Goal: Obtain resource: Download file/media

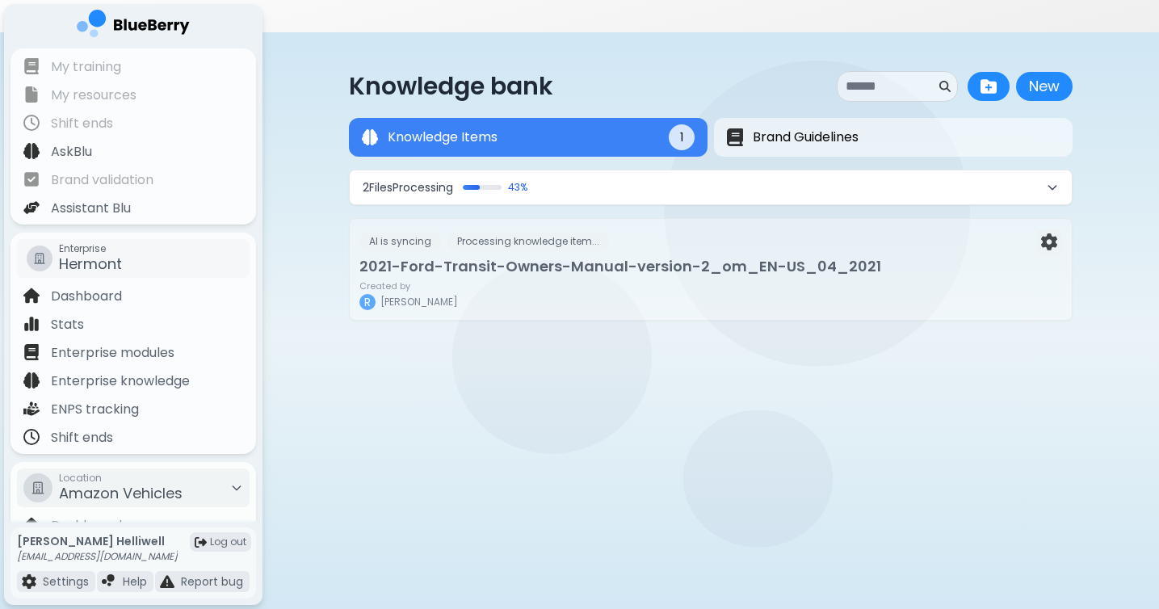
click at [584, 170] on button "2 File s Processing 43 %" at bounding box center [711, 187] width 722 height 34
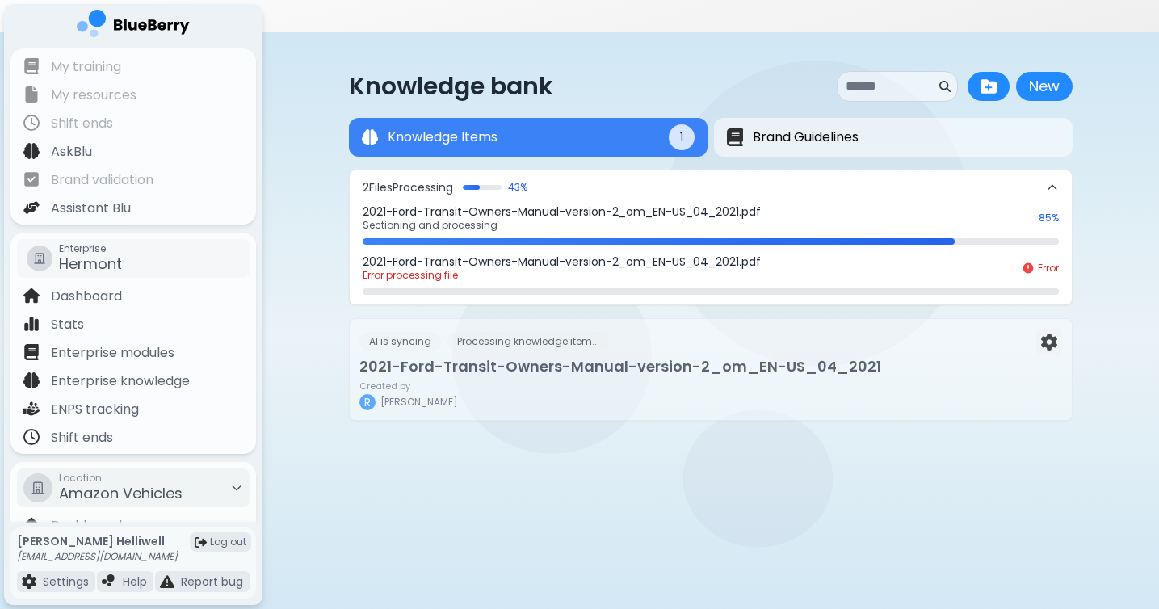
click at [864, 204] on p "2021-Ford-Transit-Owners-Manual-version-2_om_EN-US_04_2021.pdf" at bounding box center [696, 211] width 667 height 15
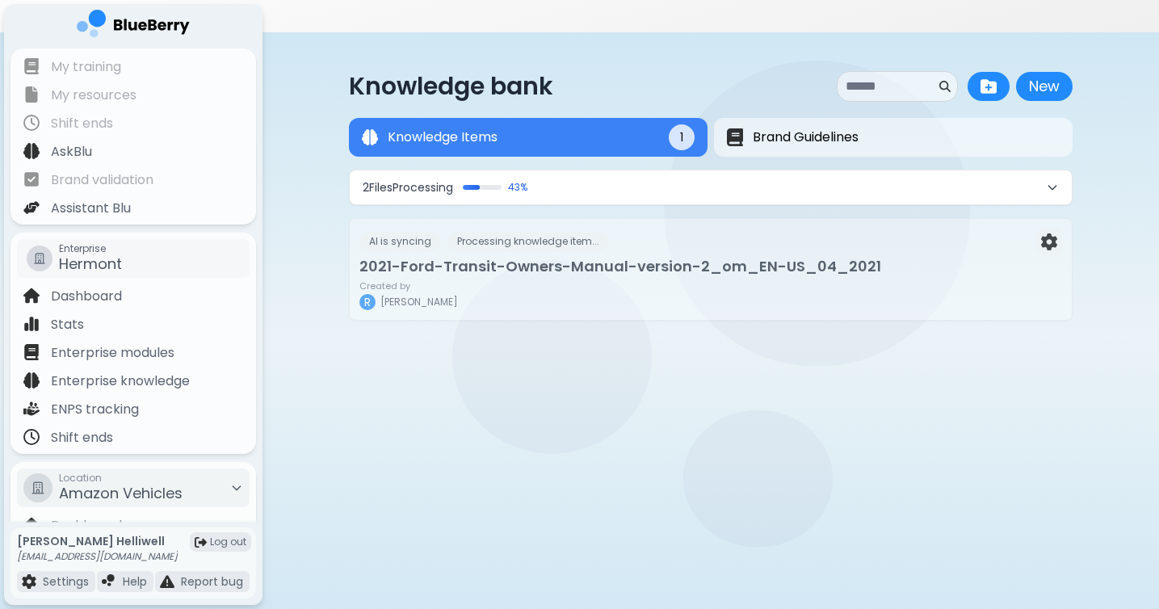
click at [632, 170] on button "2 File s Processing 43 %" at bounding box center [711, 187] width 722 height 34
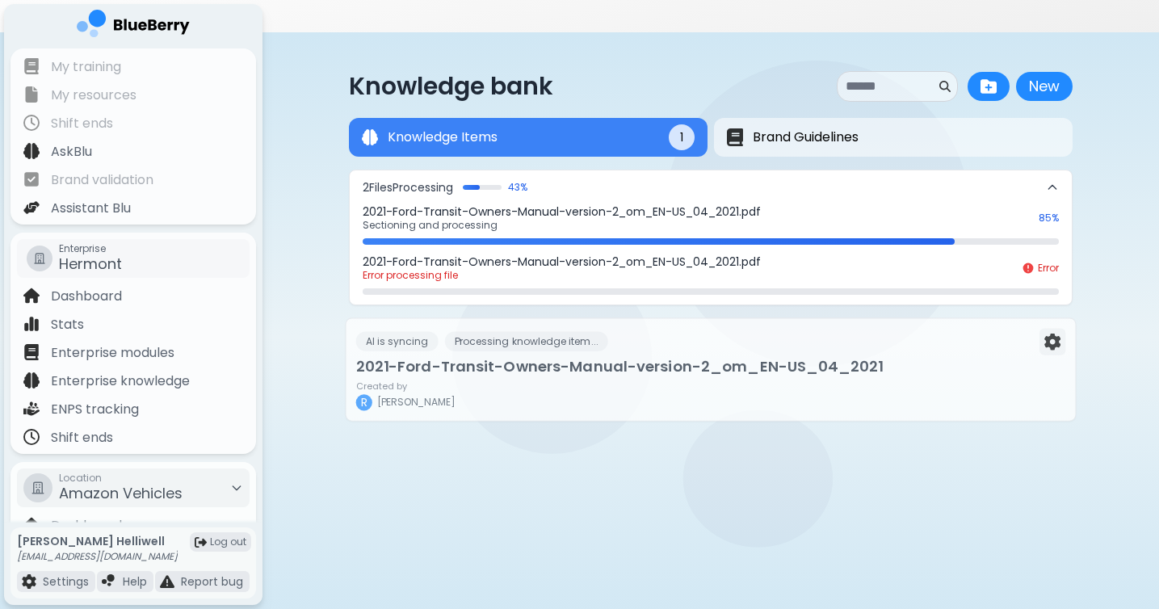
click at [882, 356] on h3 "2021-Ford-Transit-Owners-Manual-version-2_om_EN-US_04_2021" at bounding box center [711, 367] width 710 height 23
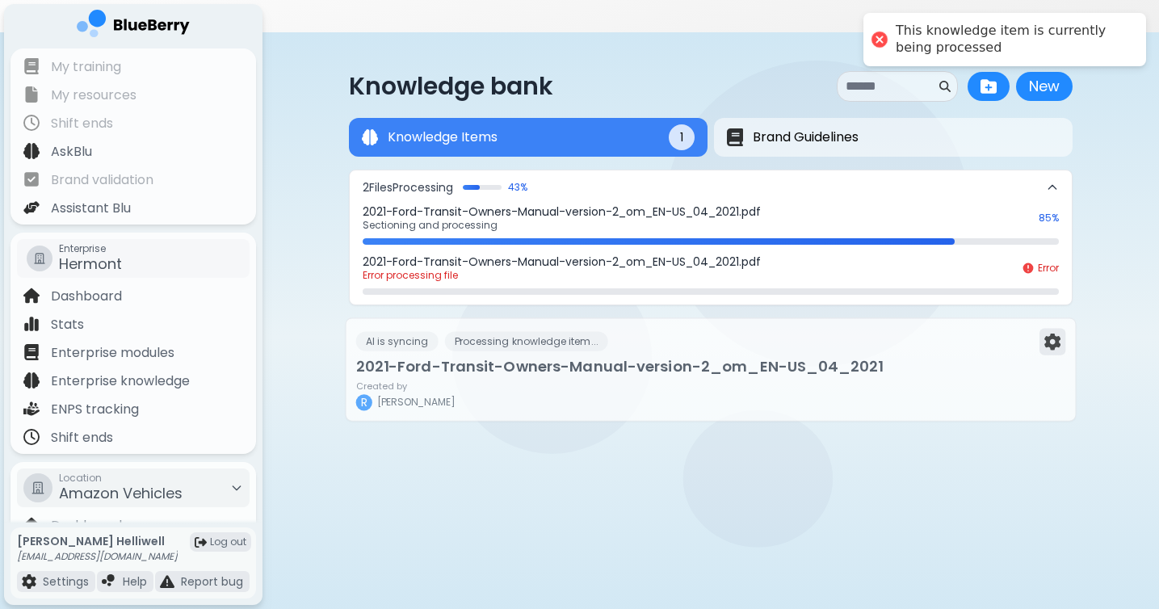
click at [1051, 334] on img at bounding box center [1053, 342] width 16 height 17
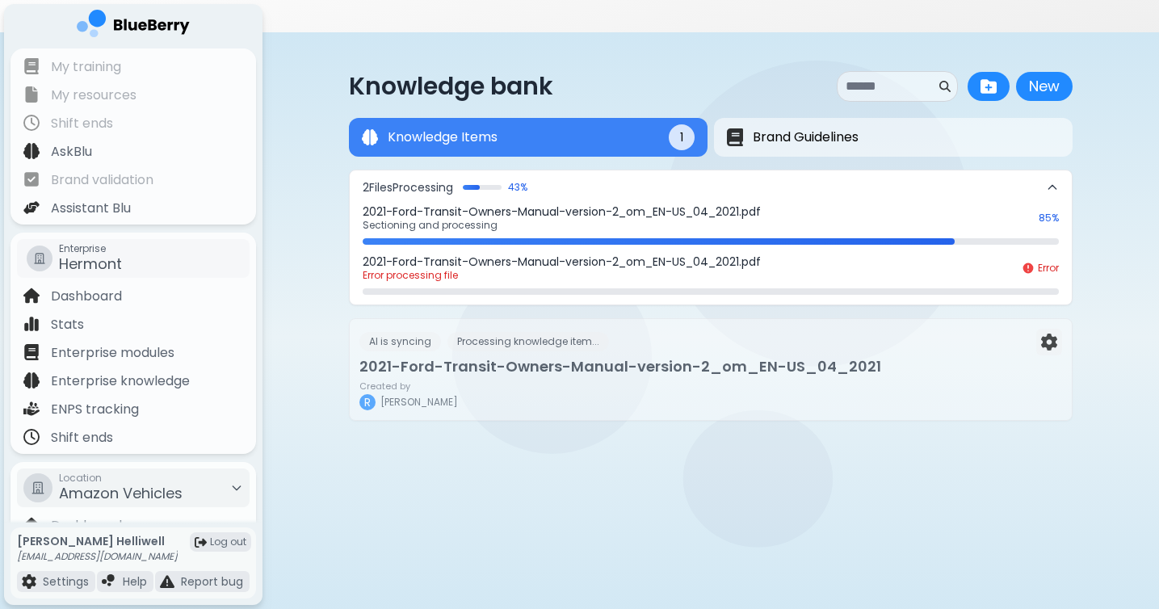
click at [625, 170] on button "2 File s Processing 43 %" at bounding box center [711, 187] width 722 height 34
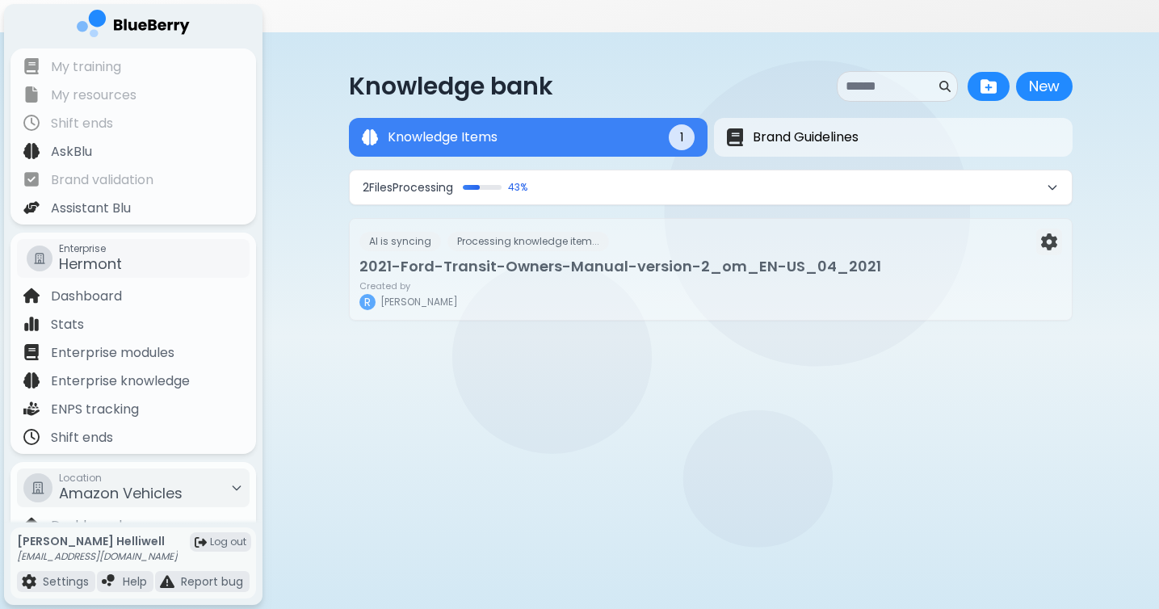
click at [629, 170] on button "2 File s Processing 43 %" at bounding box center [711, 187] width 722 height 34
